Goal: Find specific page/section: Find specific page/section

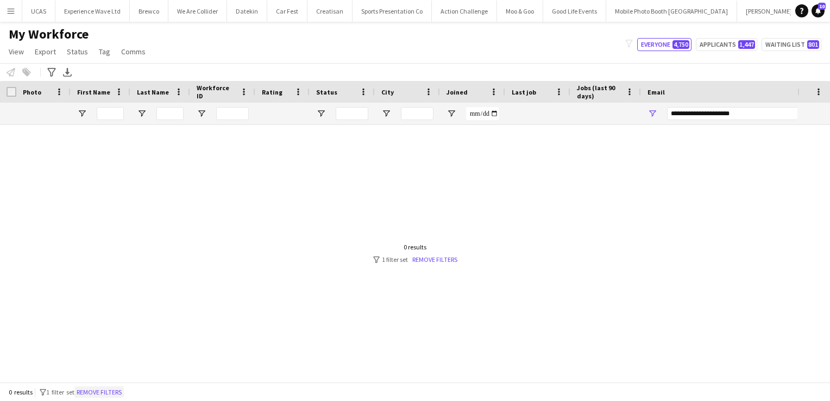
click at [108, 394] on button "Remove filters" at bounding box center [98, 392] width 49 height 12
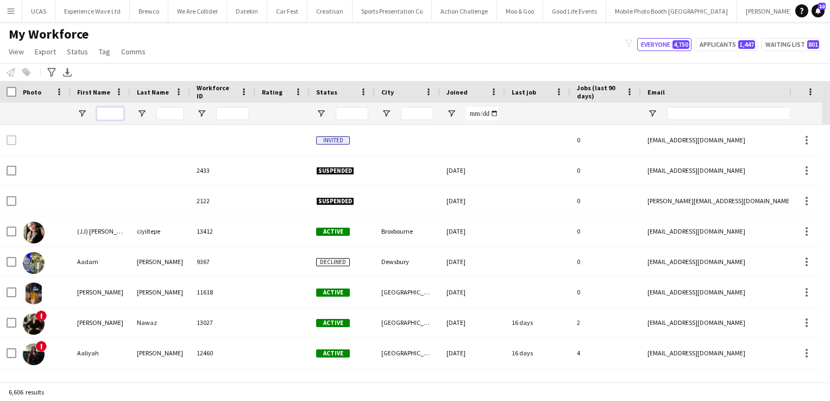
click at [116, 114] on input "First Name Filter Input" at bounding box center [110, 113] width 27 height 13
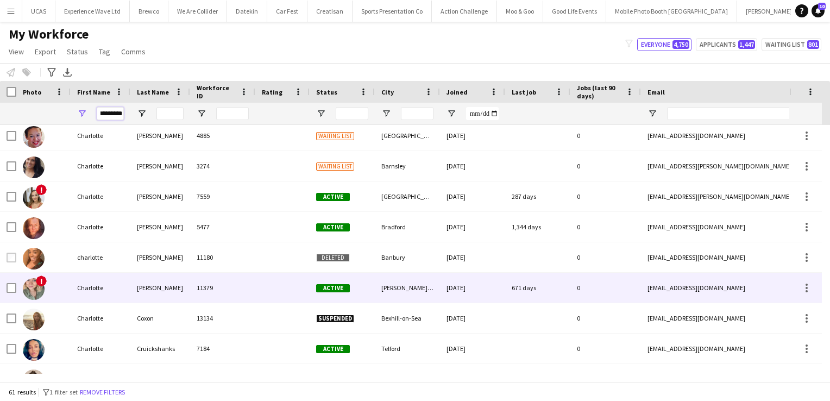
scroll to position [312, 0]
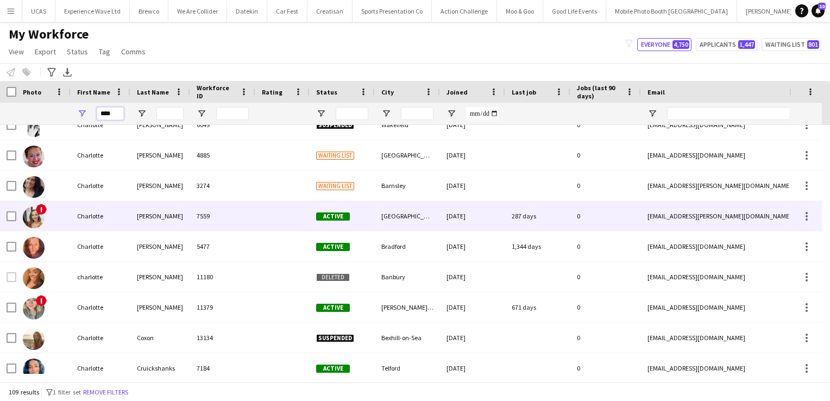
type input "****"
click at [106, 216] on div "Charlotte" at bounding box center [101, 216] width 60 height 30
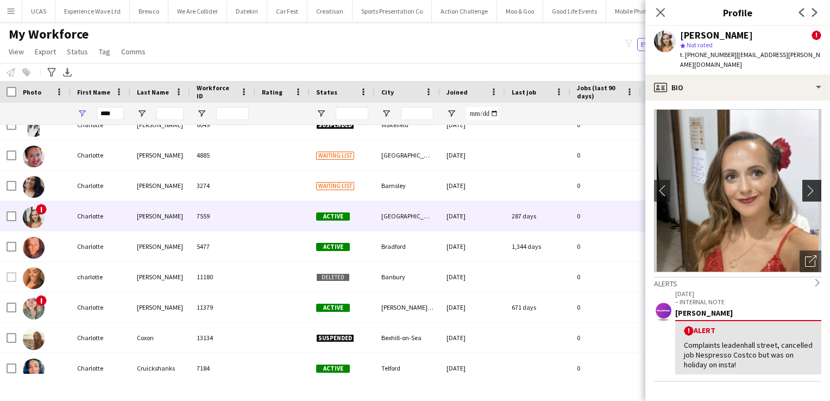
click at [807, 185] on app-icon "chevron-right" at bounding box center [813, 190] width 17 height 11
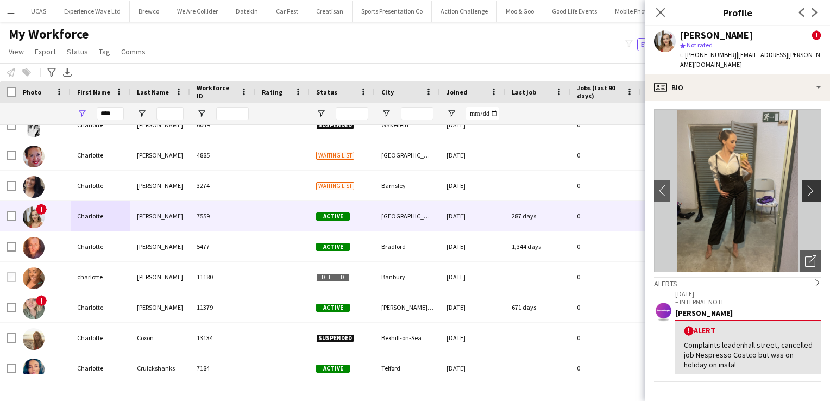
click at [807, 185] on app-icon "chevron-right" at bounding box center [813, 190] width 17 height 11
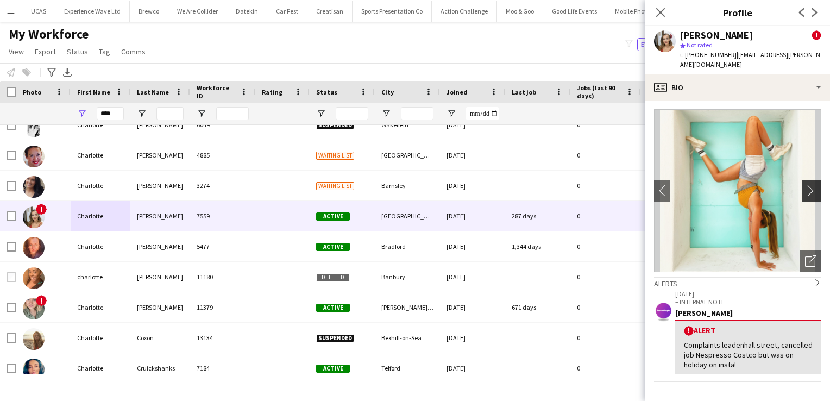
click at [807, 185] on app-icon "chevron-right" at bounding box center [813, 190] width 17 height 11
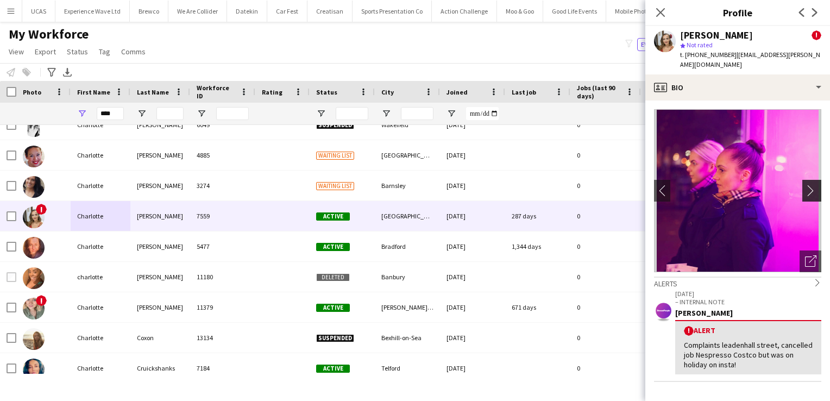
click at [807, 185] on app-icon "chevron-right" at bounding box center [813, 190] width 17 height 11
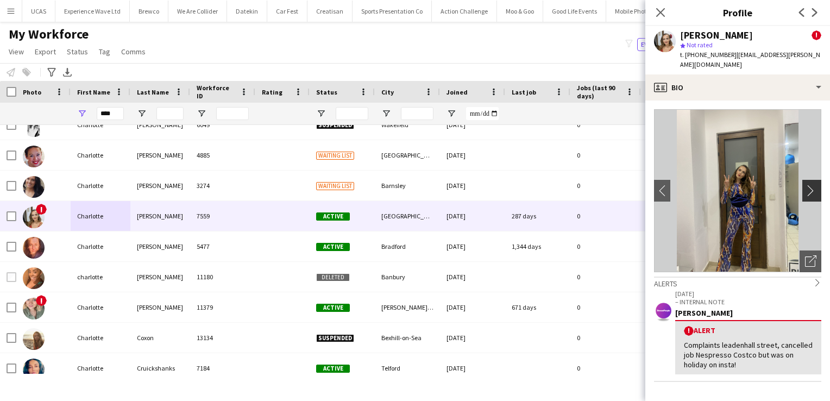
click at [807, 185] on app-icon "chevron-right" at bounding box center [813, 190] width 17 height 11
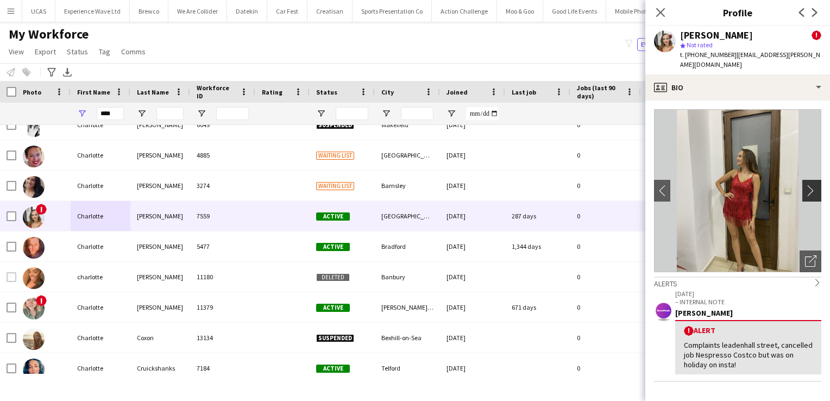
click at [807, 185] on app-icon "chevron-right" at bounding box center [813, 190] width 17 height 11
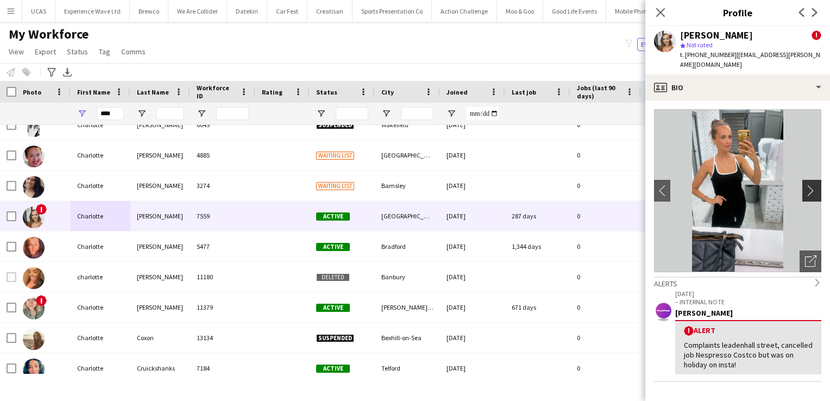
click at [807, 185] on app-icon "chevron-right" at bounding box center [813, 190] width 17 height 11
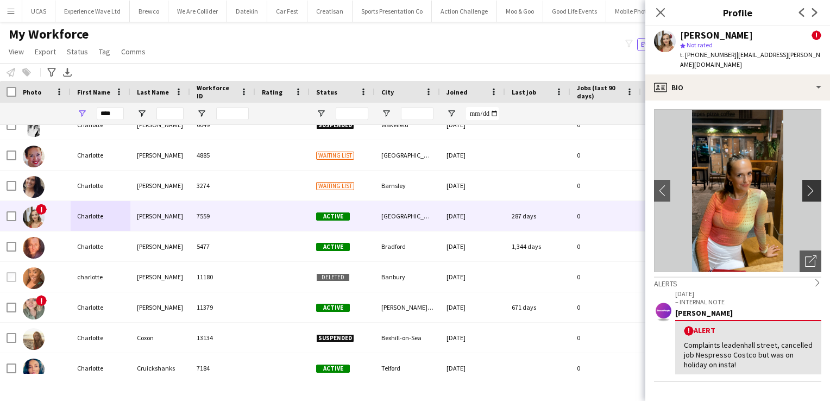
click at [807, 185] on app-icon "chevron-right" at bounding box center [813, 190] width 17 height 11
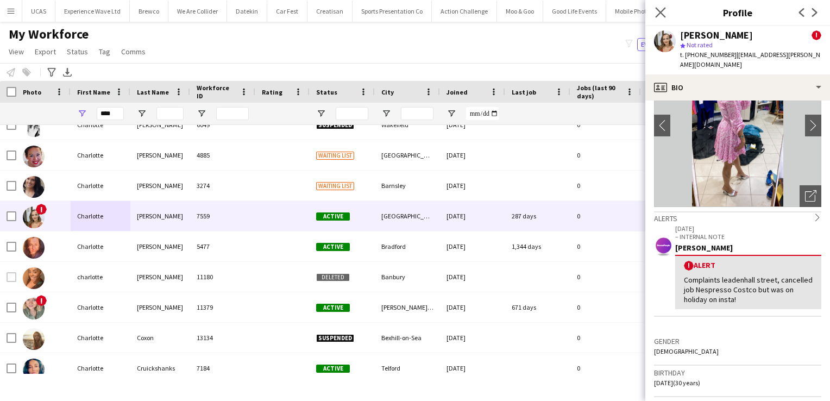
click at [665, 14] on icon "Close pop-in" at bounding box center [660, 12] width 10 height 10
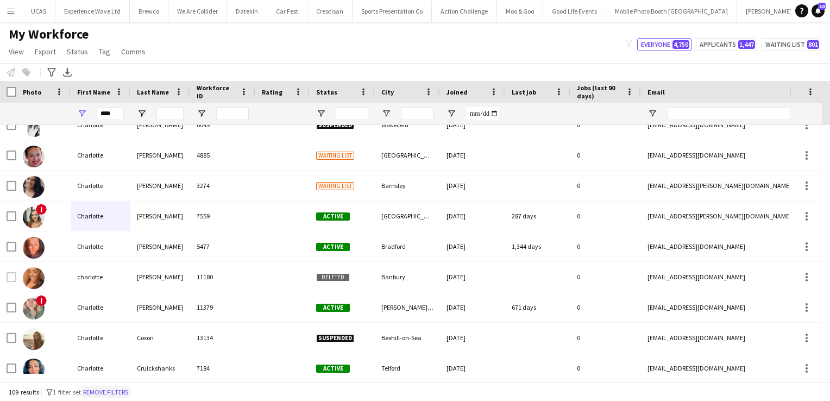
click at [114, 390] on button "Remove filters" at bounding box center [105, 392] width 49 height 12
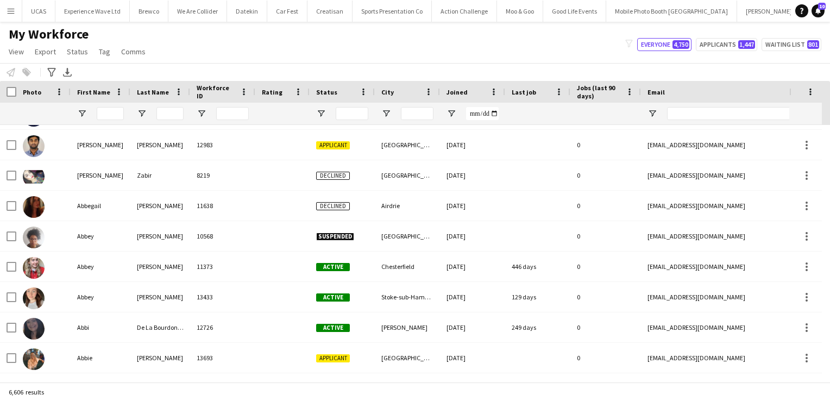
scroll to position [403, 0]
